Goal: Task Accomplishment & Management: Use online tool/utility

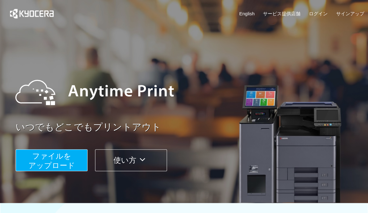
scroll to position [236, 0]
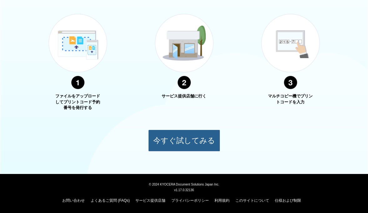
click at [187, 139] on button "今すぐ試してみる" at bounding box center [184, 141] width 72 height 22
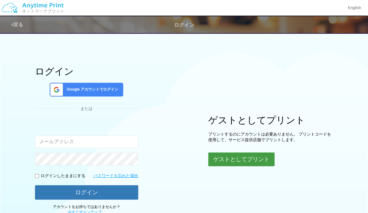
click at [231, 160] on button "ゲストとしてプリント" at bounding box center [241, 160] width 66 height 14
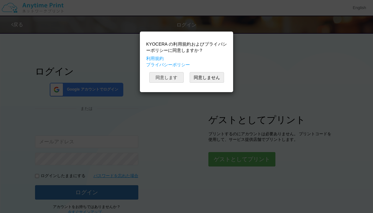
click at [173, 77] on button "同意します" at bounding box center [166, 77] width 34 height 11
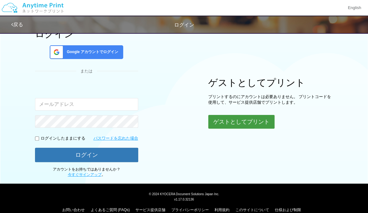
scroll to position [46, 0]
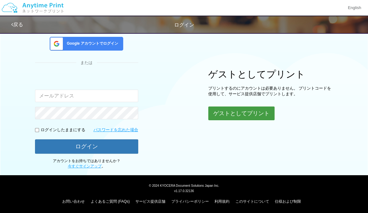
click at [226, 111] on button "ゲストとしてプリント" at bounding box center [241, 114] width 66 height 14
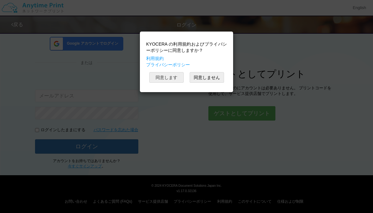
click at [172, 77] on button "同意します" at bounding box center [166, 77] width 34 height 11
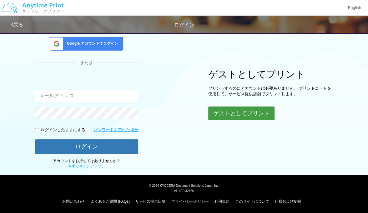
scroll to position [0, 0]
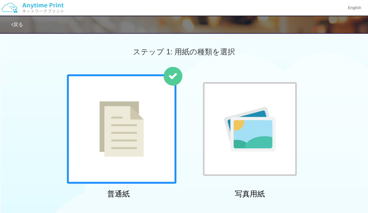
click at [131, 117] on img at bounding box center [121, 129] width 44 height 56
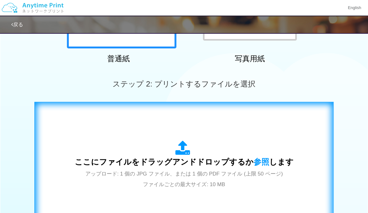
scroll to position [262, 0]
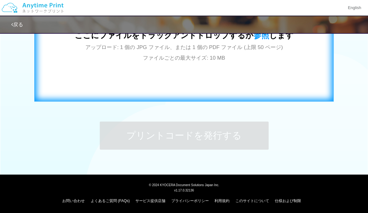
click at [163, 68] on div "ここにファイルをドラッグアンドドロップするか 参照 します アップロード: 1 個の JPG ファイル、または 1 個の PDF ファイル (上限 50 ペー…" at bounding box center [184, 38] width 286 height 113
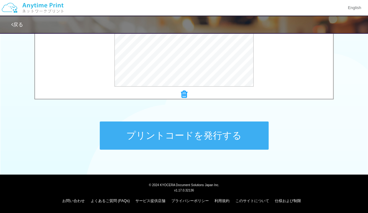
click at [216, 136] on button "プリントコードを発行する" at bounding box center [184, 136] width 169 height 28
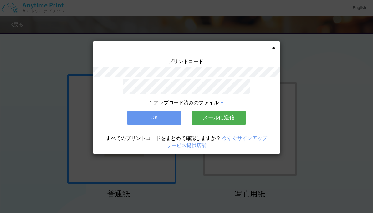
click at [223, 113] on button "メールに送信" at bounding box center [219, 118] width 54 height 14
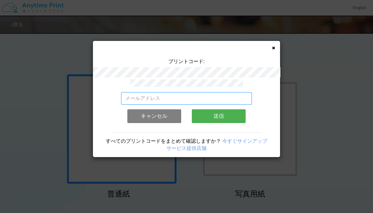
click at [159, 94] on input "email" at bounding box center [186, 98] width 131 height 13
type input "[EMAIL_ADDRESS][DOMAIN_NAME]"
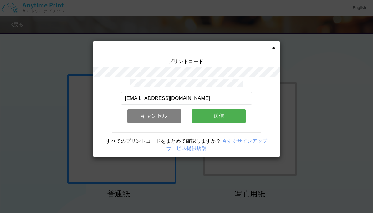
click at [238, 115] on button "送信" at bounding box center [219, 116] width 54 height 14
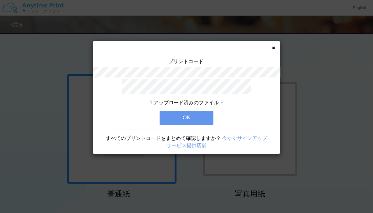
click at [204, 115] on button "OK" at bounding box center [186, 118] width 54 height 14
